Goal: Task Accomplishment & Management: Use online tool/utility

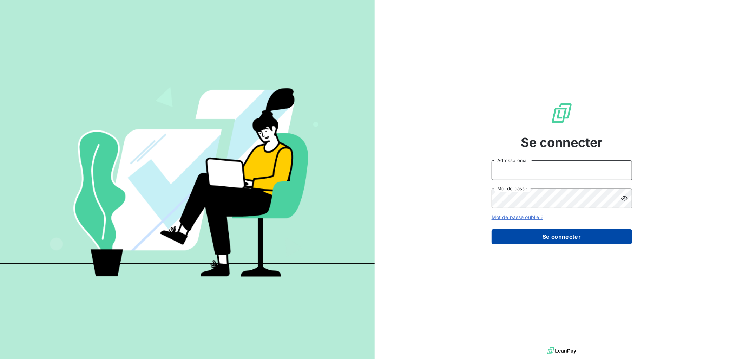
type input "contact@scifodiam.com"
click at [576, 231] on button "Se connecter" at bounding box center [562, 236] width 140 height 15
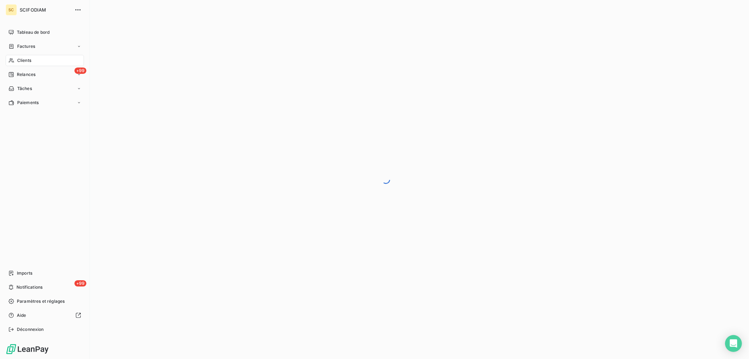
click at [14, 58] on icon at bounding box center [11, 61] width 6 height 6
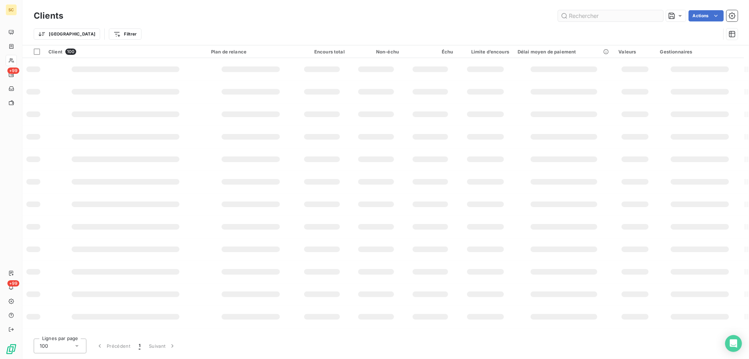
click at [579, 18] on input "text" at bounding box center [610, 15] width 105 height 11
type input "7024"
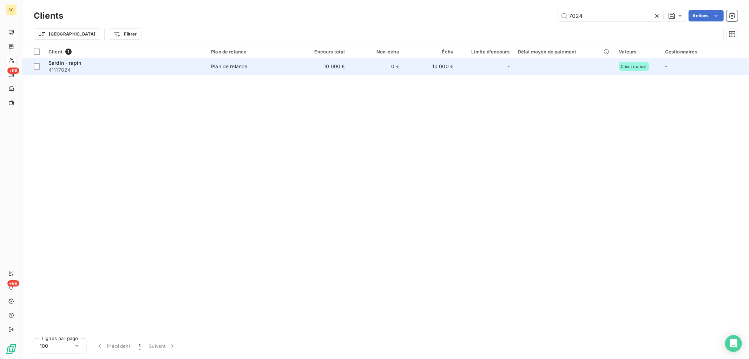
click at [315, 70] on td "10 000 €" at bounding box center [322, 66] width 54 height 17
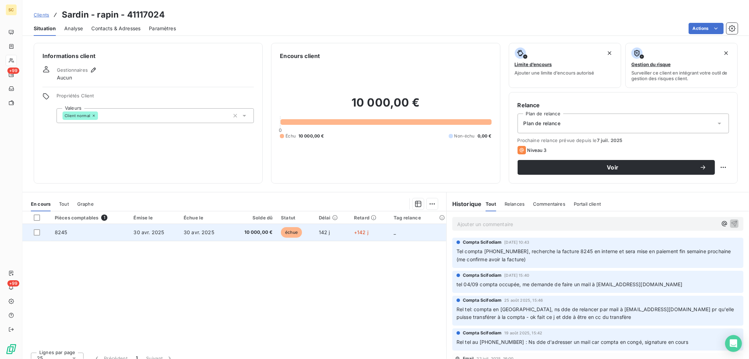
click at [198, 234] on span "30 avr. 2025" at bounding box center [199, 232] width 31 height 6
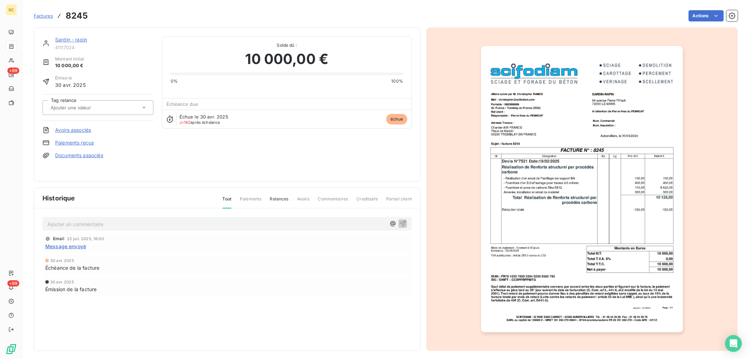
click at [90, 144] on link "Paiements reçus" at bounding box center [74, 142] width 39 height 7
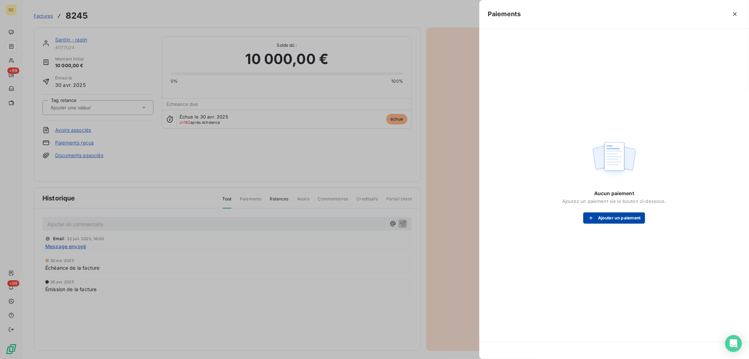
click at [624, 216] on button "Ajouter un paiement" at bounding box center [614, 217] width 62 height 11
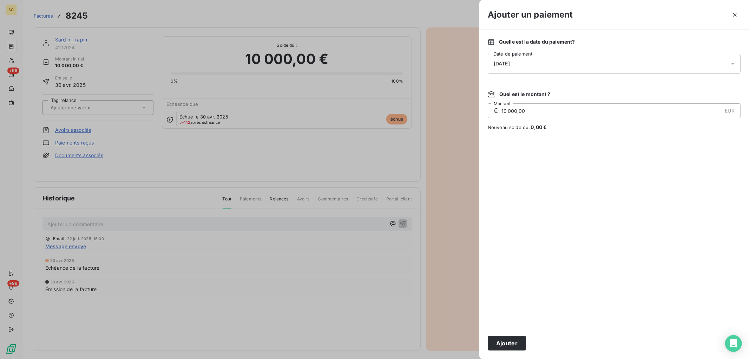
click at [510, 64] on span "[DATE]" at bounding box center [502, 64] width 16 height 6
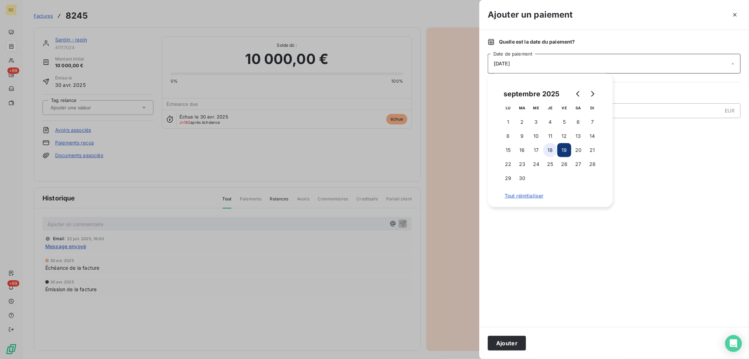
click at [553, 150] on button "18" at bounding box center [550, 150] width 14 height 14
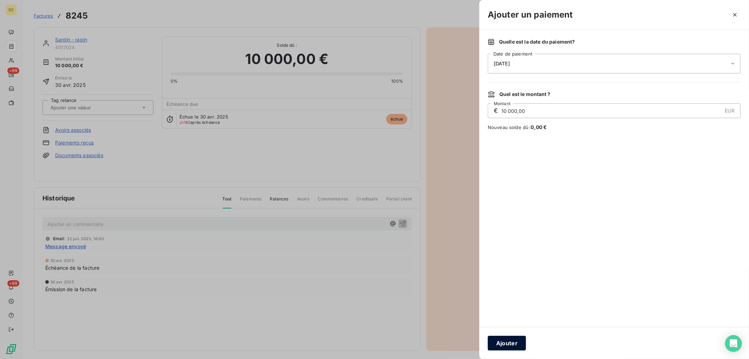
click at [519, 341] on button "Ajouter" at bounding box center [507, 342] width 38 height 15
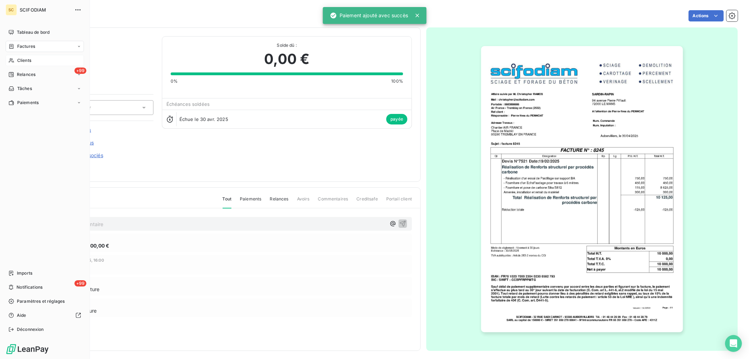
click at [30, 61] on span "Clients" at bounding box center [24, 60] width 14 height 6
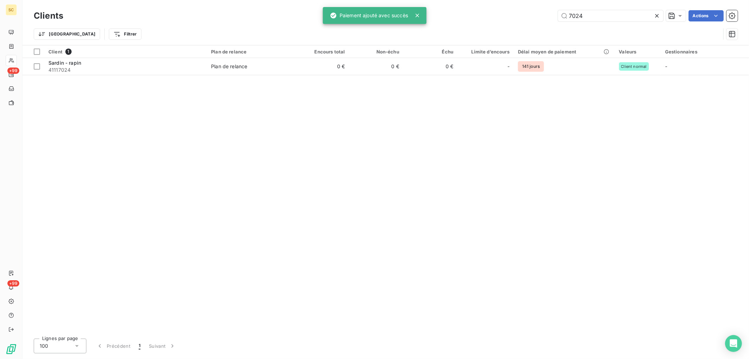
drag, startPoint x: 591, startPoint y: 17, endPoint x: 407, endPoint y: 4, distance: 184.8
click at [407, 4] on div "Clients 7024 Actions Trier Filtrer" at bounding box center [385, 22] width 727 height 45
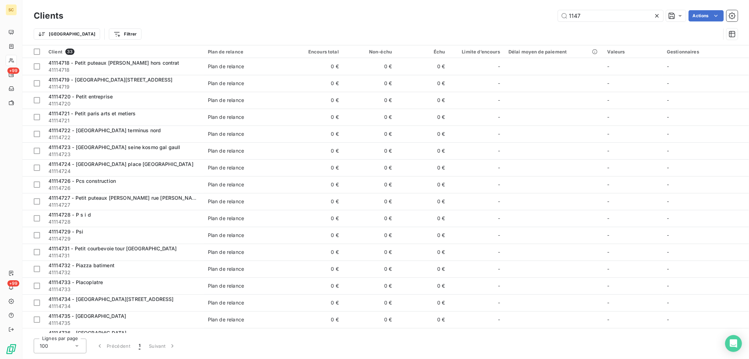
drag, startPoint x: 594, startPoint y: 15, endPoint x: 468, endPoint y: 3, distance: 126.7
click at [468, 3] on div "Clients 1147 Actions Trier Filtrer" at bounding box center [385, 22] width 727 height 45
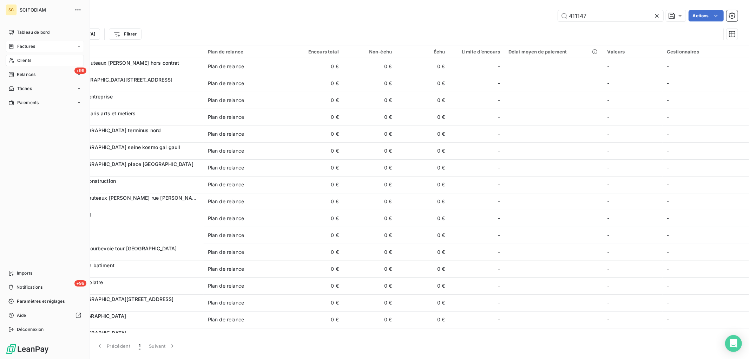
type input "411147"
click at [29, 46] on span "Factures" at bounding box center [26, 46] width 18 height 6
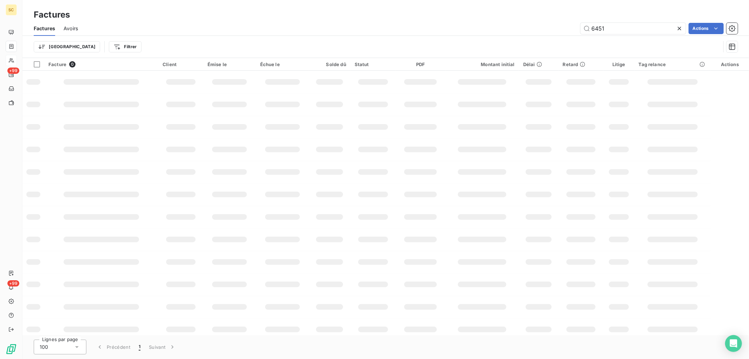
drag, startPoint x: 613, startPoint y: 30, endPoint x: 483, endPoint y: 8, distance: 132.1
click at [479, 26] on div "6451 Actions" at bounding box center [411, 28] width 651 height 11
type input "8642"
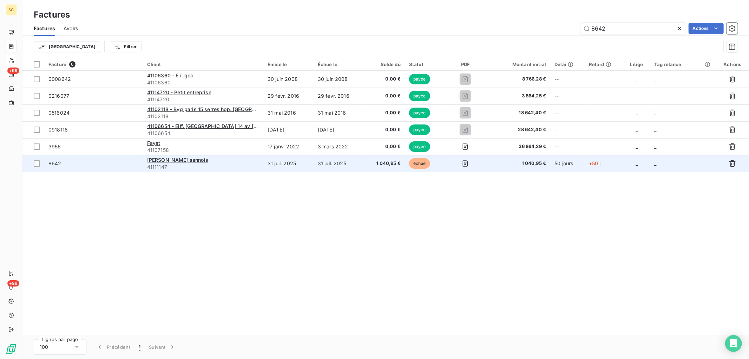
click at [310, 162] on td "31 juil. 2025" at bounding box center [288, 163] width 50 height 17
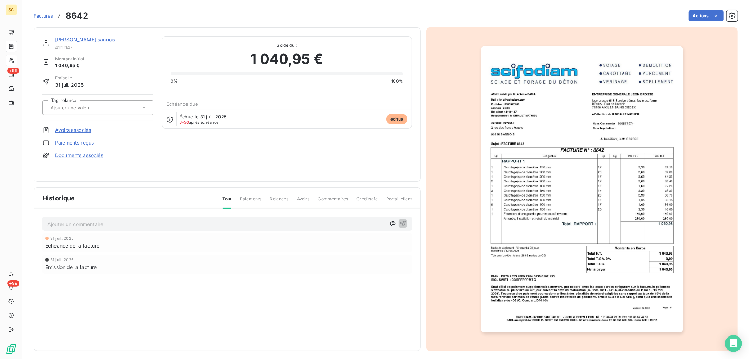
click at [84, 141] on link "Paiements reçus" at bounding box center [74, 142] width 39 height 7
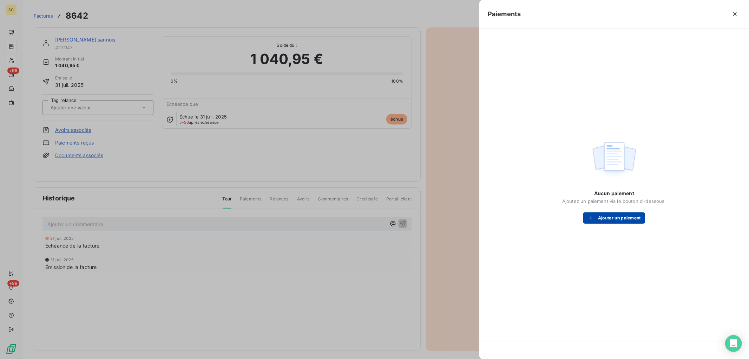
click at [614, 218] on button "Ajouter un paiement" at bounding box center [614, 217] width 62 height 11
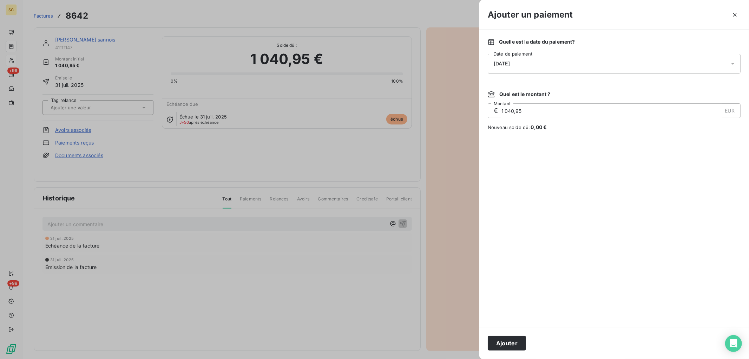
click at [529, 65] on div "[DATE]" at bounding box center [614, 64] width 253 height 20
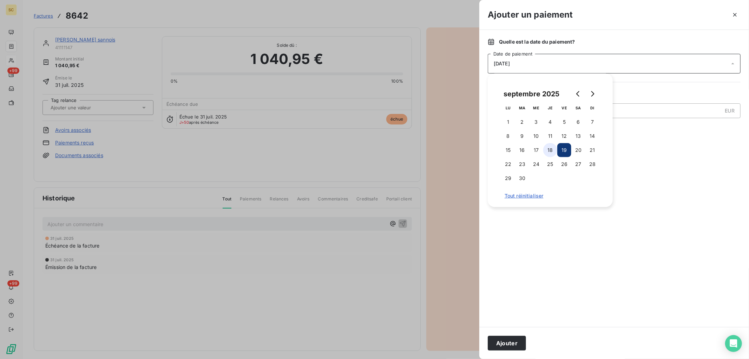
click at [549, 148] on button "18" at bounding box center [550, 150] width 14 height 14
click at [504, 343] on button "Ajouter" at bounding box center [507, 342] width 38 height 15
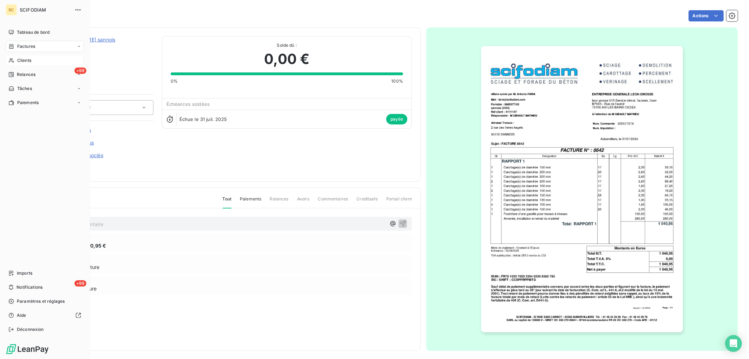
click at [27, 48] on span "Factures" at bounding box center [26, 46] width 18 height 6
drag, startPoint x: 21, startPoint y: 44, endPoint x: 60, endPoint y: 48, distance: 39.1
click at [21, 45] on span "Factures" at bounding box center [26, 46] width 18 height 6
click at [20, 44] on span "Factures" at bounding box center [26, 46] width 18 height 6
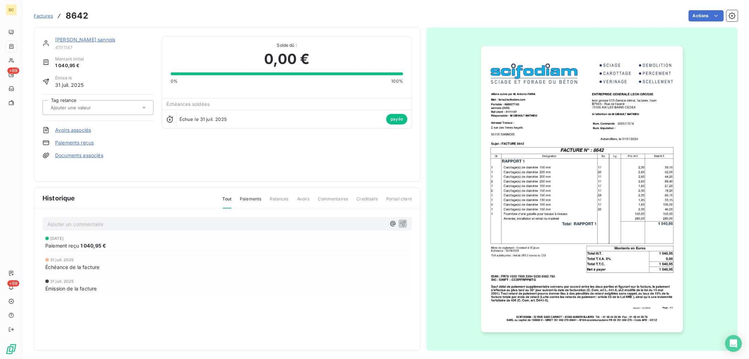
click at [46, 14] on span "Factures" at bounding box center [43, 16] width 19 height 6
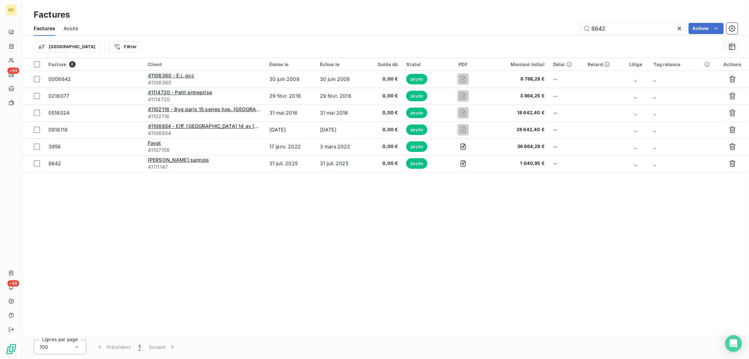
drag, startPoint x: 411, startPoint y: 20, endPoint x: 405, endPoint y: 20, distance: 6.3
click at [405, 20] on div "Factures Factures Avoirs 8642 Actions Trier Filtrer" at bounding box center [385, 29] width 727 height 58
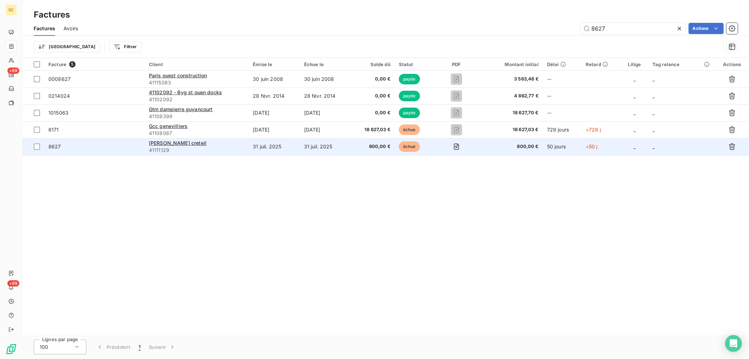
type input "8627"
click at [248, 143] on td "[PERSON_NAME] creteil 41111129" at bounding box center [197, 146] width 104 height 17
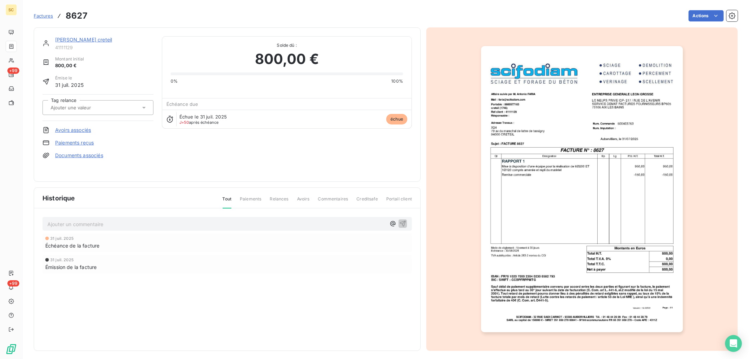
click at [86, 143] on link "Paiements reçus" at bounding box center [74, 142] width 39 height 7
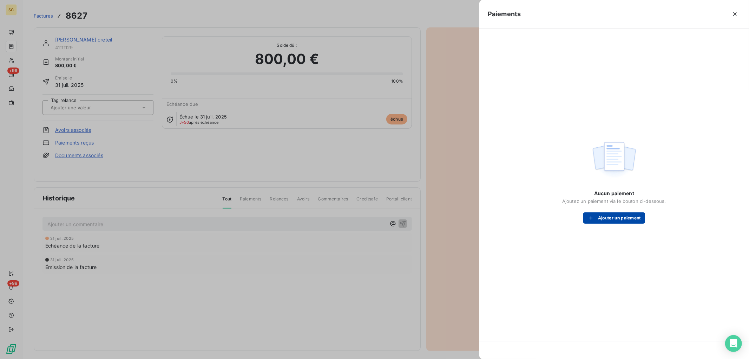
click at [609, 218] on button "Ajouter un paiement" at bounding box center [614, 217] width 62 height 11
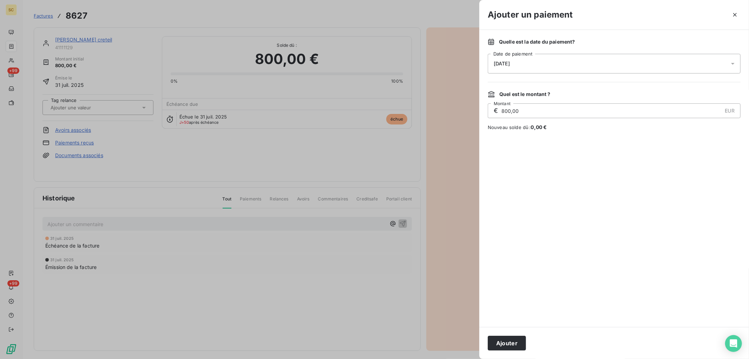
click at [523, 68] on div "[DATE]" at bounding box center [614, 64] width 253 height 20
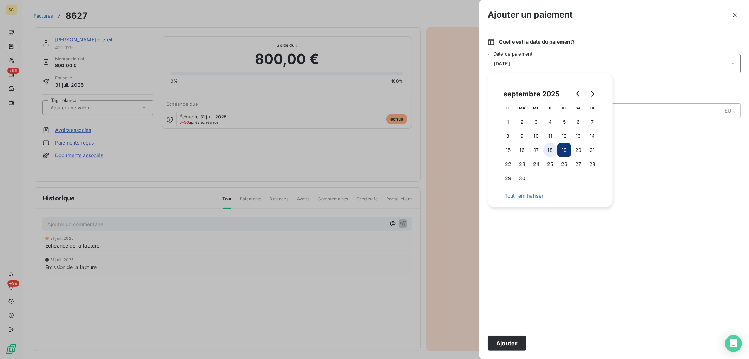
click at [553, 147] on button "18" at bounding box center [550, 150] width 14 height 14
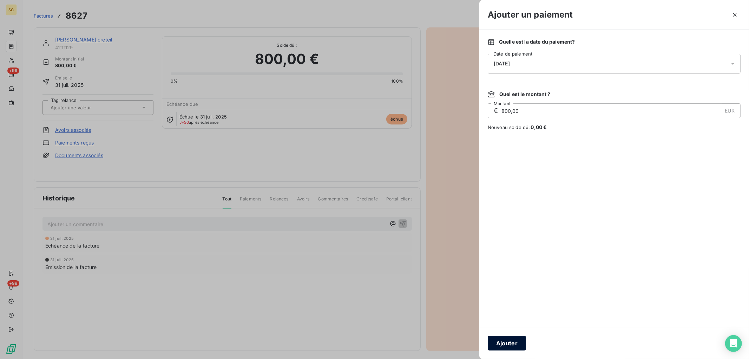
click at [514, 341] on button "Ajouter" at bounding box center [507, 342] width 38 height 15
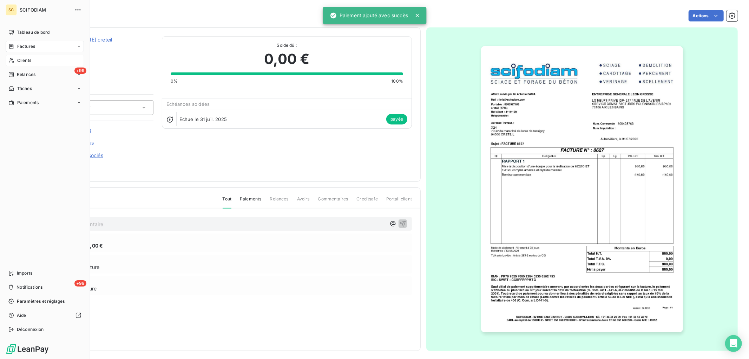
drag, startPoint x: 25, startPoint y: 60, endPoint x: 21, endPoint y: 62, distance: 3.6
click at [22, 61] on span "Clients" at bounding box center [24, 60] width 14 height 6
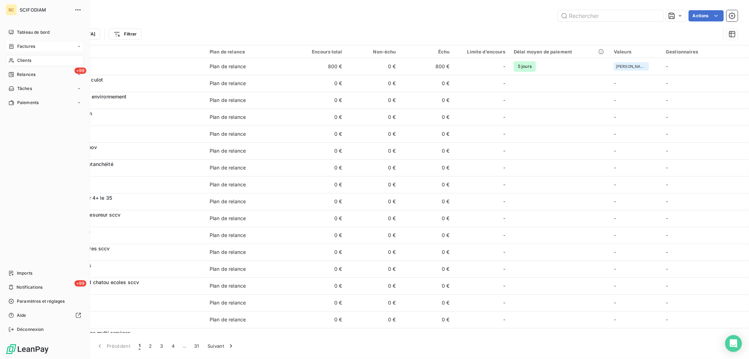
click at [24, 46] on span "Factures" at bounding box center [26, 46] width 18 height 6
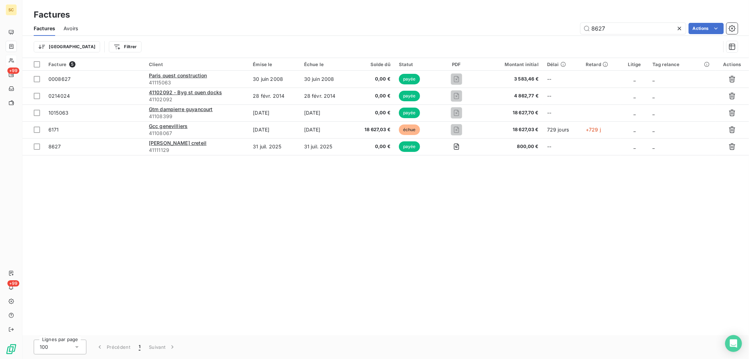
drag, startPoint x: 610, startPoint y: 26, endPoint x: 514, endPoint y: 19, distance: 95.5
click at [514, 19] on div "Factures Factures Avoirs 8627 Actions Trier Filtrer" at bounding box center [385, 29] width 727 height 58
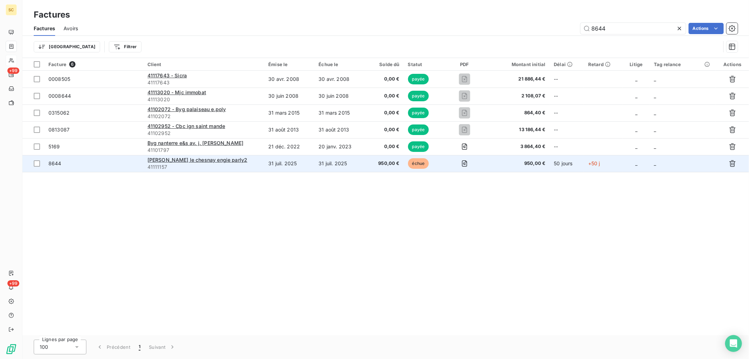
type input "8644"
click at [355, 156] on td "31 juil. 2025" at bounding box center [340, 163] width 52 height 17
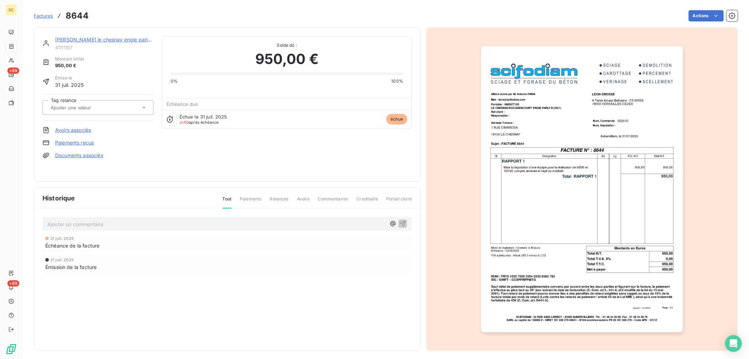
click at [90, 144] on link "Paiements reçus" at bounding box center [74, 142] width 39 height 7
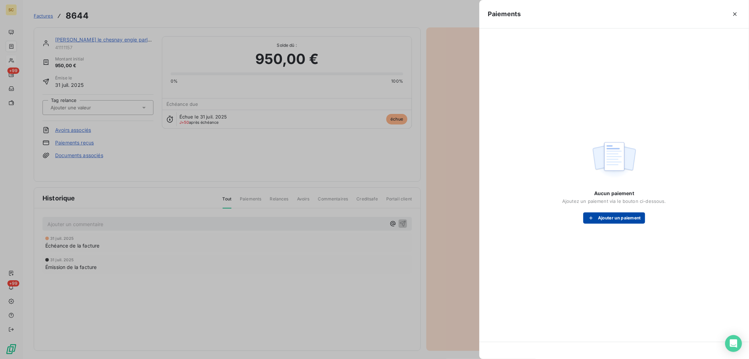
click at [602, 222] on button "Ajouter un paiement" at bounding box center [614, 217] width 62 height 11
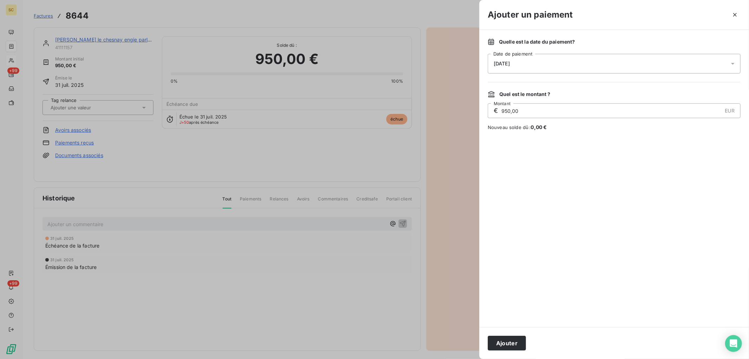
click at [511, 60] on div "[DATE]" at bounding box center [614, 64] width 253 height 20
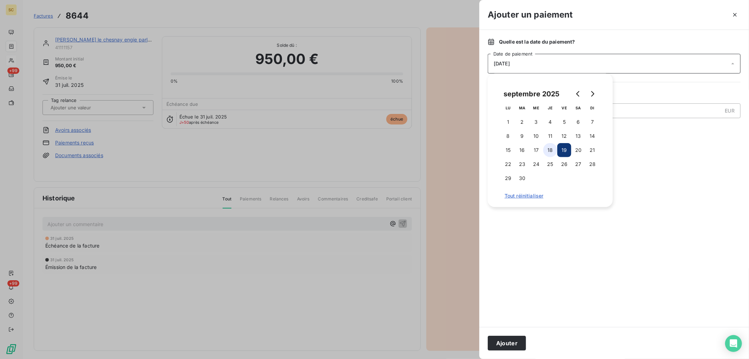
click at [550, 150] on button "18" at bounding box center [550, 150] width 14 height 14
click at [500, 343] on button "Ajouter" at bounding box center [507, 342] width 38 height 15
